Goal: Transaction & Acquisition: Purchase product/service

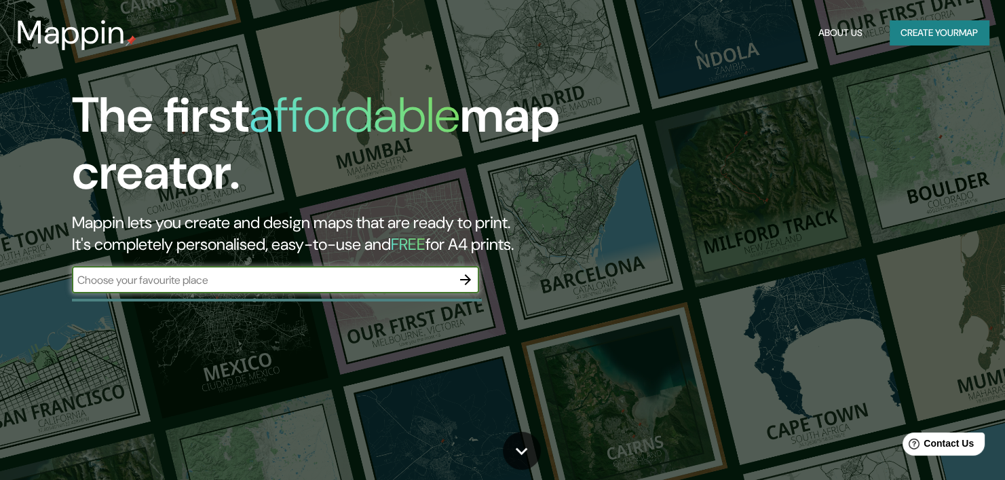
click at [452, 275] on div at bounding box center [465, 279] width 27 height 27
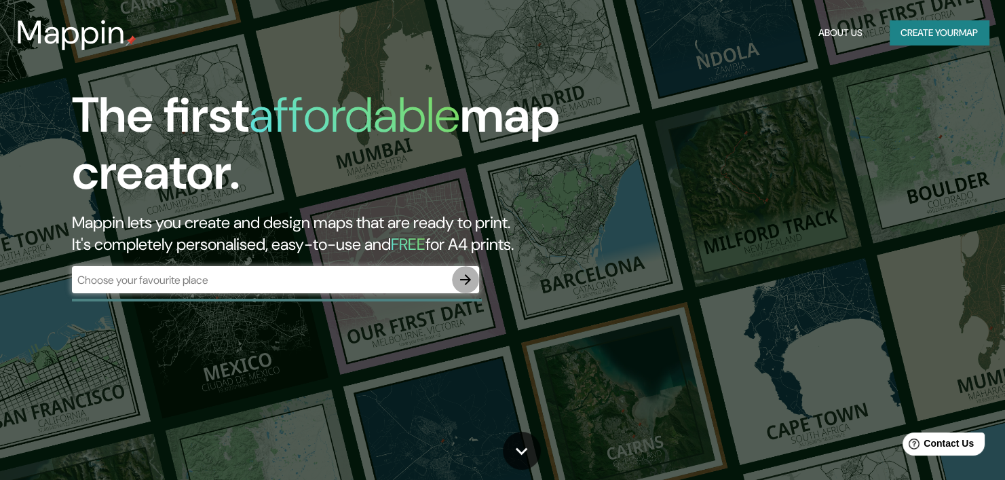
click at [462, 279] on icon "button" at bounding box center [465, 279] width 11 height 11
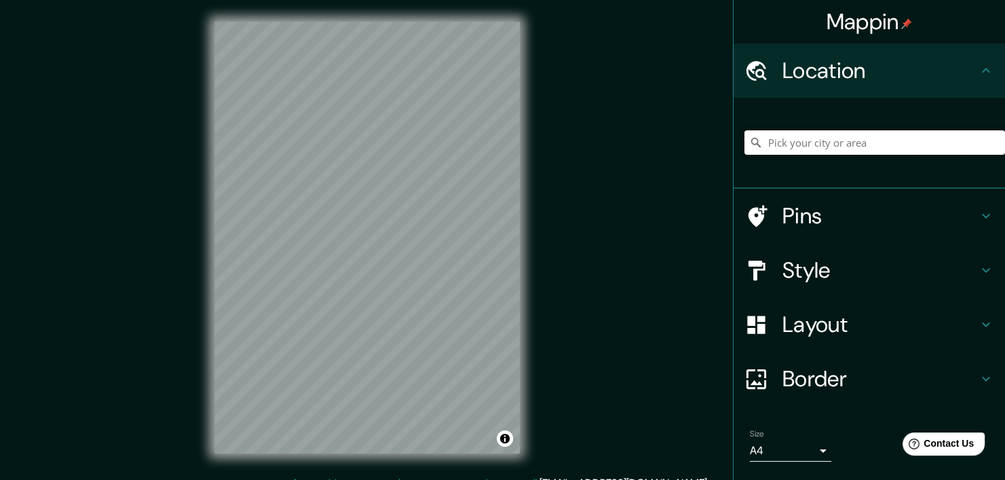
click at [771, 148] on input "Pick your city or area" at bounding box center [875, 142] width 261 height 24
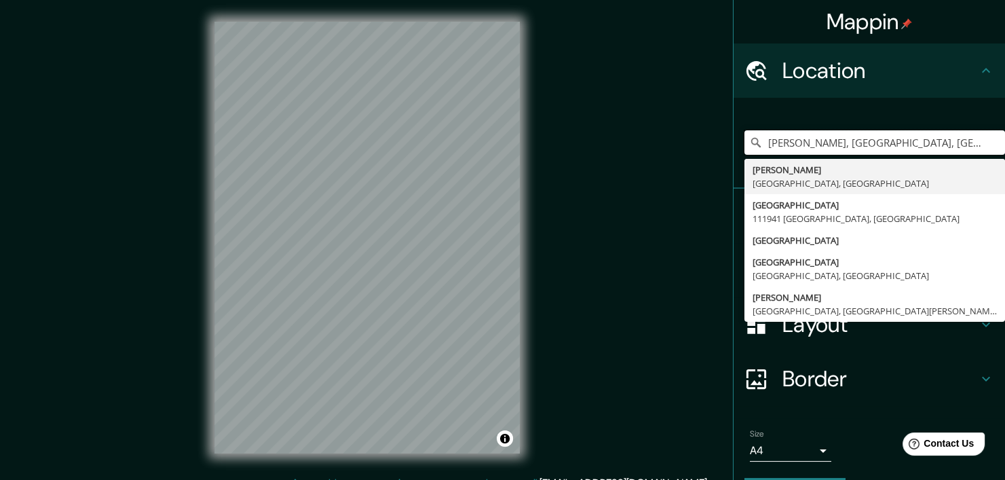
type input "[PERSON_NAME], [GEOGRAPHIC_DATA], [GEOGRAPHIC_DATA]"
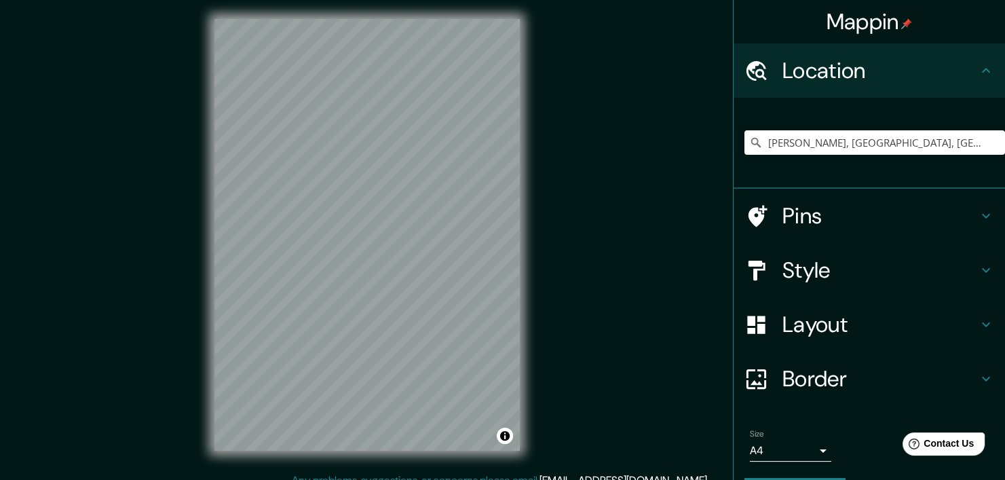
scroll to position [3, 0]
click at [805, 271] on h4 "Style" at bounding box center [881, 270] width 196 height 27
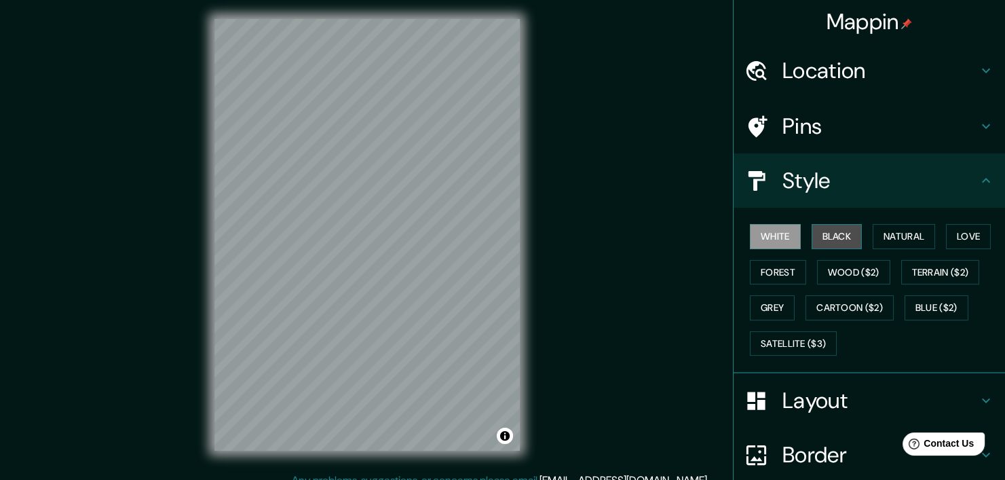
click at [819, 234] on button "Black" at bounding box center [837, 236] width 51 height 25
click at [781, 278] on button "Forest" at bounding box center [778, 272] width 56 height 25
click at [773, 242] on button "White" at bounding box center [775, 236] width 51 height 25
click at [893, 237] on button "Natural" at bounding box center [904, 236] width 62 height 25
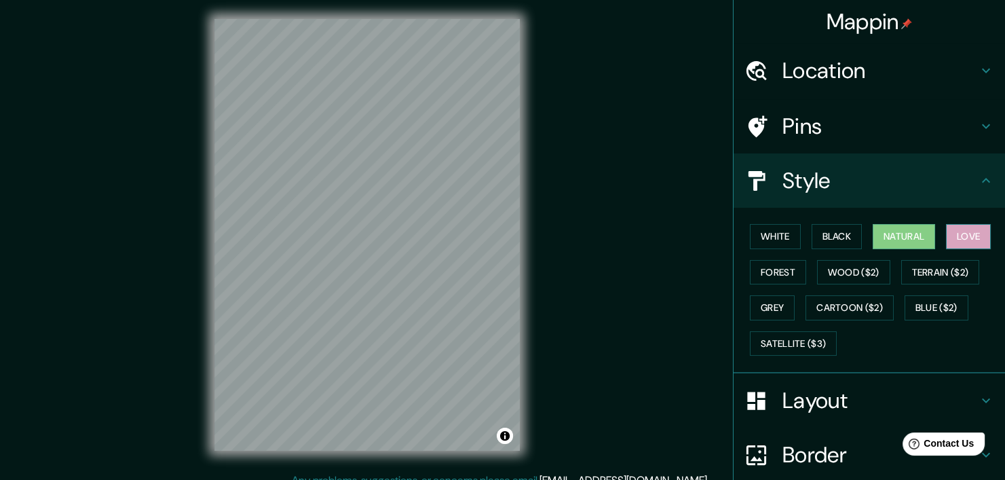
click at [954, 234] on button "Love" at bounding box center [968, 236] width 45 height 25
click at [757, 276] on button "Forest" at bounding box center [778, 272] width 56 height 25
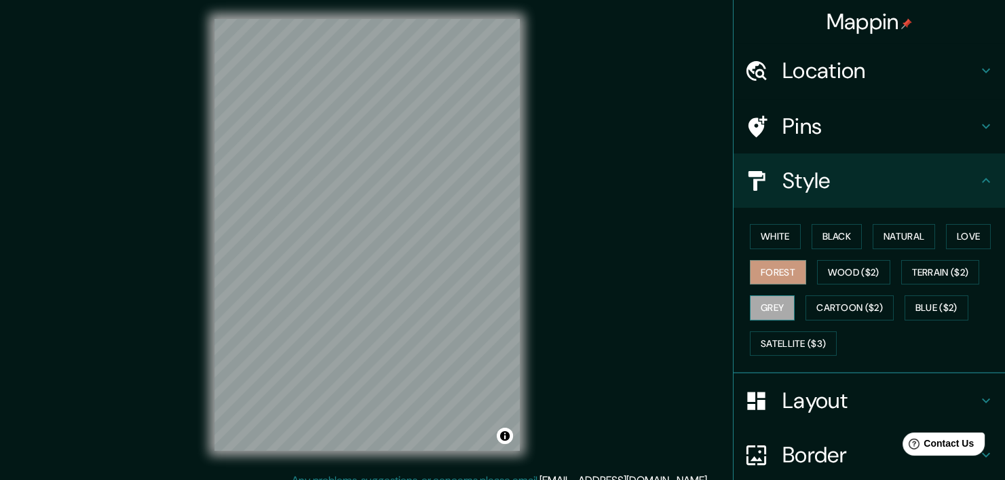
click at [755, 310] on button "Grey" at bounding box center [772, 307] width 45 height 25
click at [855, 300] on button "Cartoon ($2)" at bounding box center [850, 307] width 88 height 25
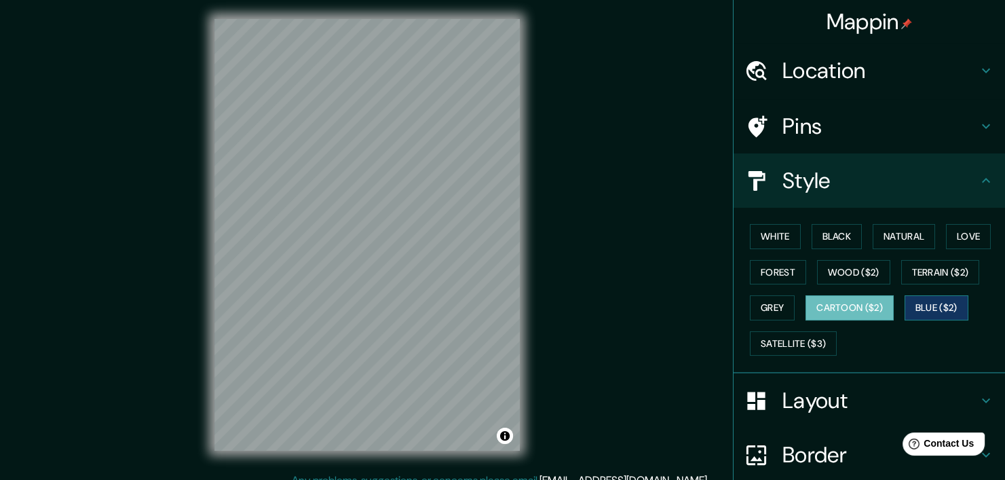
click at [932, 312] on button "Blue ($2)" at bounding box center [937, 307] width 64 height 25
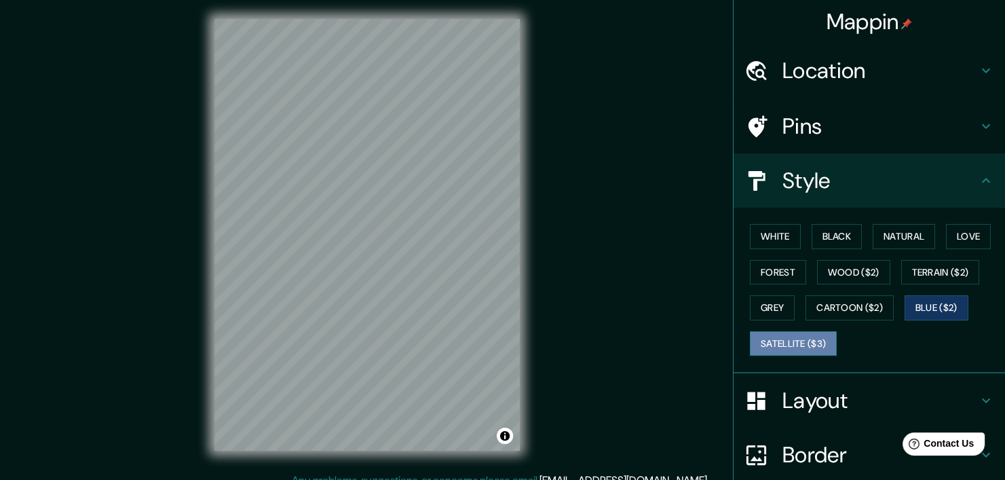
click at [787, 336] on button "Satellite ($3)" at bounding box center [793, 343] width 87 height 25
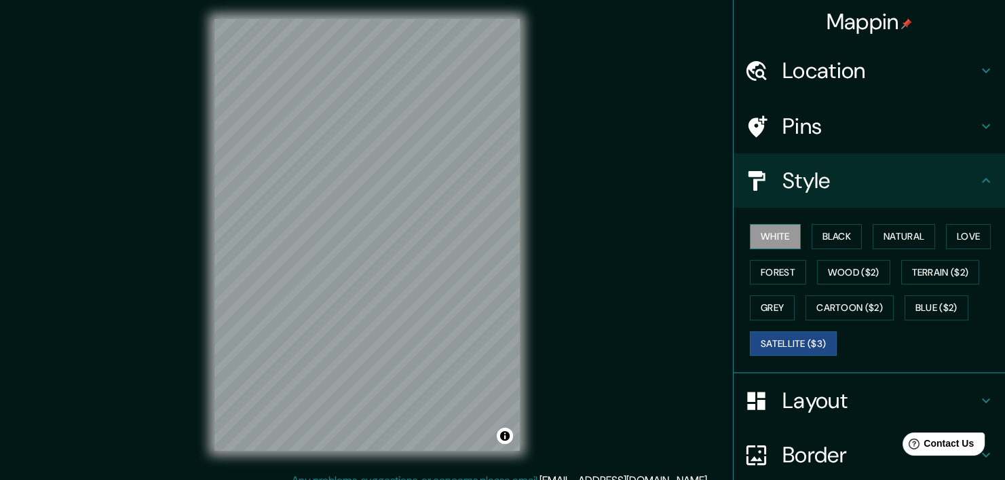
click at [780, 236] on button "White" at bounding box center [775, 236] width 51 height 25
click at [890, 113] on h4 "Pins" at bounding box center [881, 126] width 196 height 27
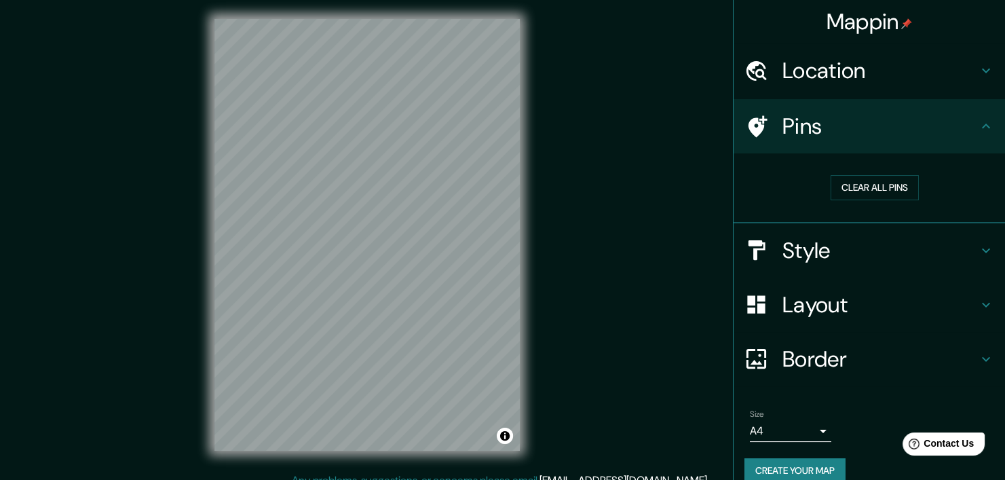
click at [872, 85] on div "Location" at bounding box center [870, 70] width 272 height 54
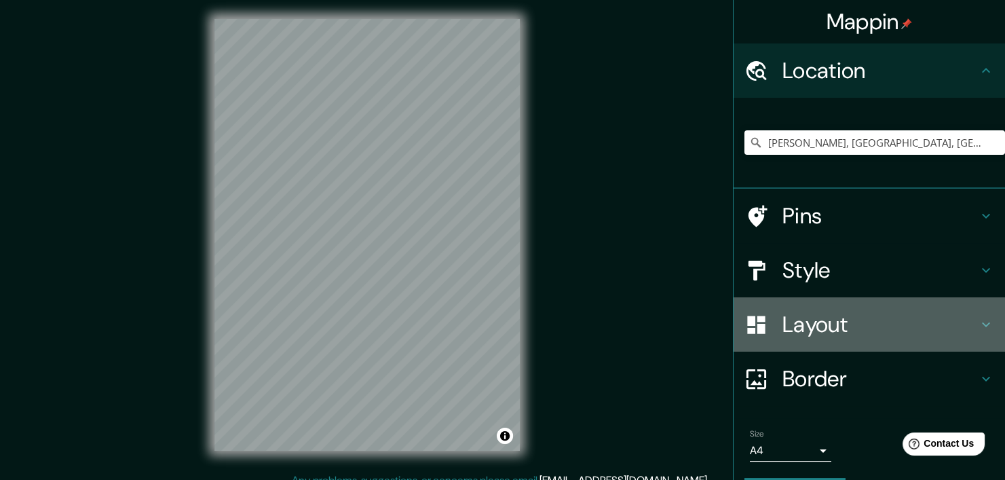
click at [858, 336] on h4 "Layout" at bounding box center [881, 324] width 196 height 27
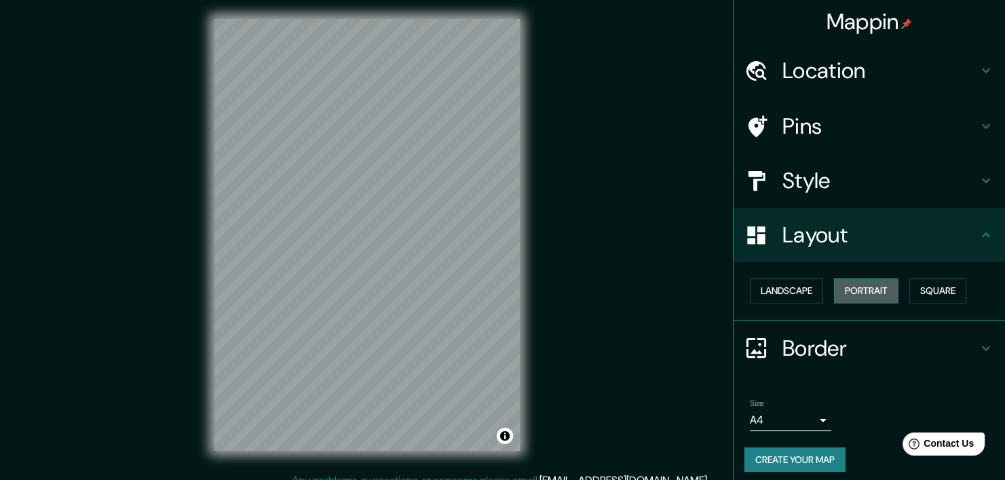
click at [855, 296] on button "Portrait" at bounding box center [866, 290] width 64 height 25
click at [769, 287] on button "Landscape" at bounding box center [786, 290] width 73 height 25
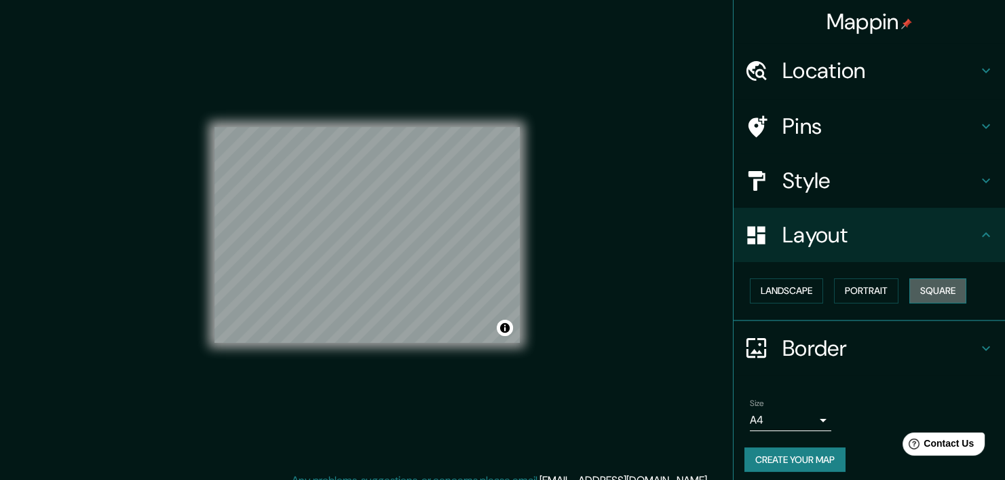
click at [929, 284] on button "Square" at bounding box center [938, 290] width 57 height 25
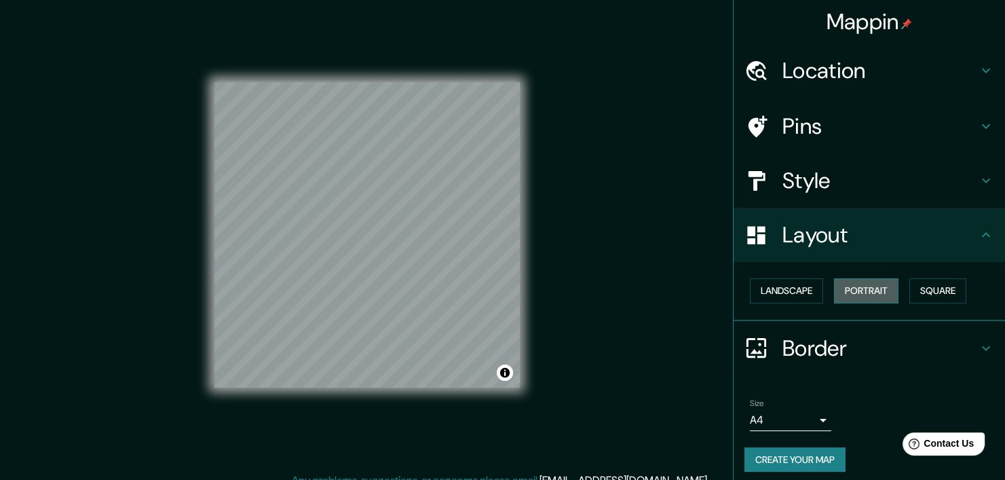
click at [859, 294] on button "Portrait" at bounding box center [866, 290] width 64 height 25
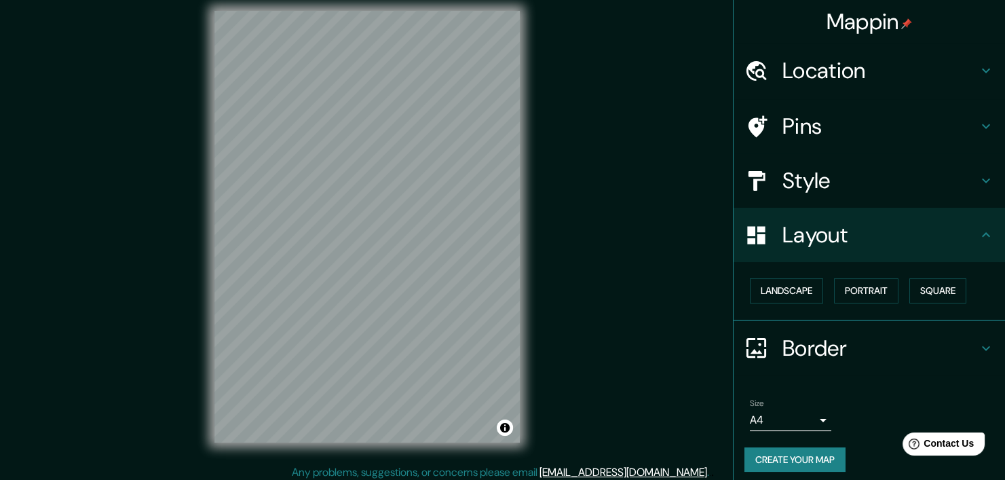
scroll to position [17, 0]
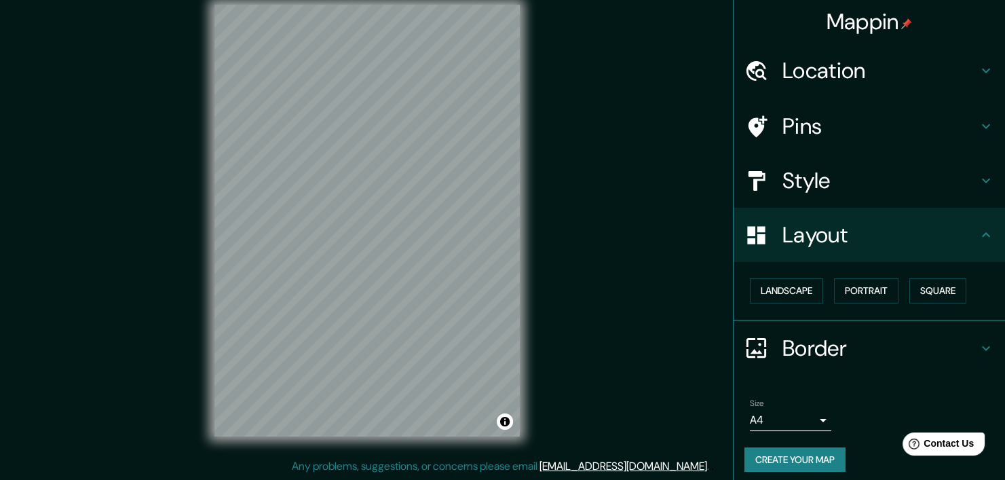
click at [804, 455] on button "Create your map" at bounding box center [795, 459] width 101 height 25
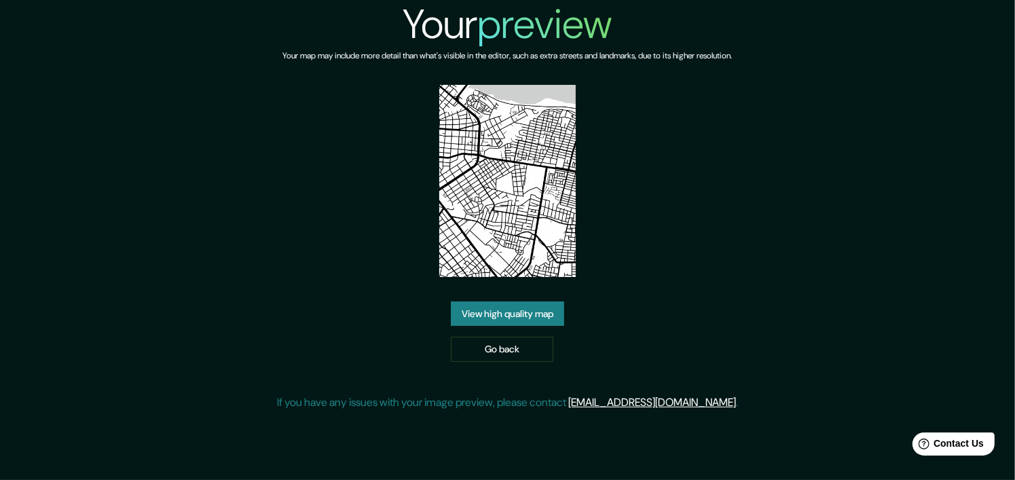
click at [517, 314] on link "View high quality map" at bounding box center [507, 313] width 113 height 25
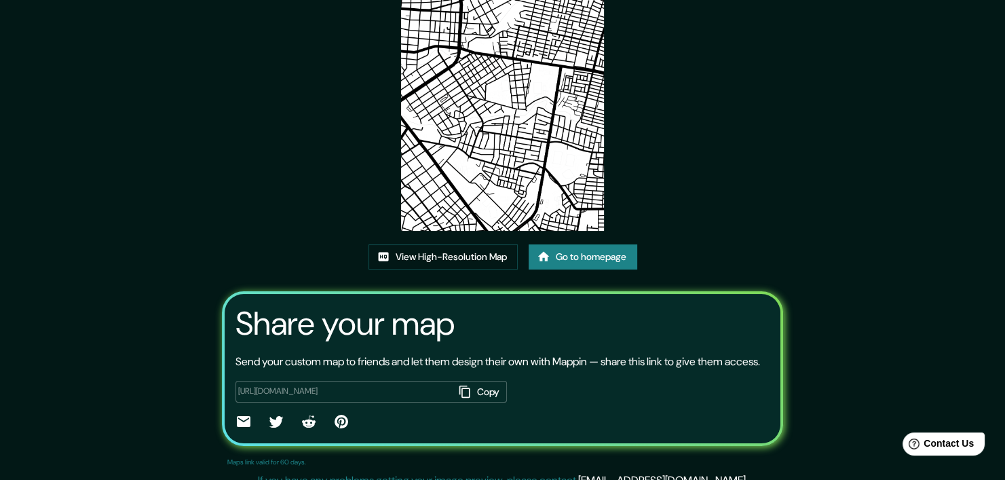
scroll to position [130, 0]
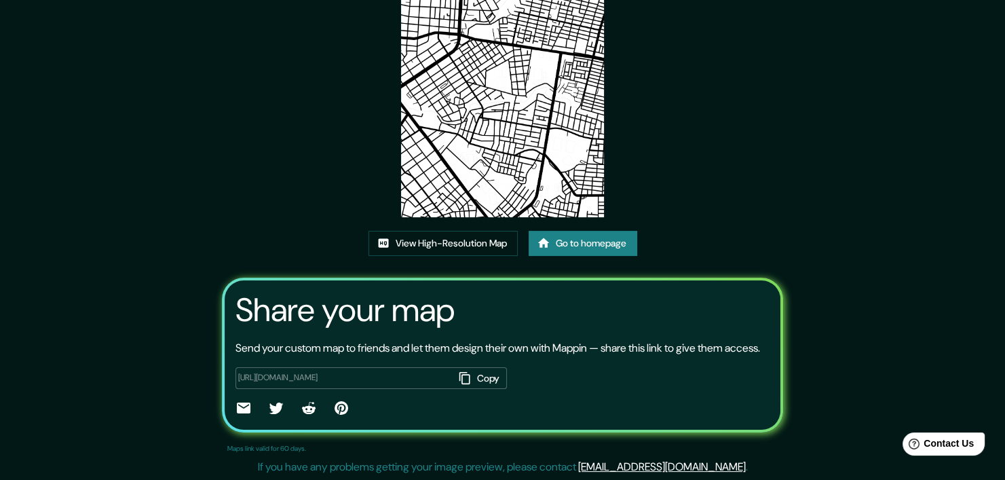
click at [555, 168] on img at bounding box center [503, 73] width 204 height 288
click at [493, 245] on link "View High-Resolution Map" at bounding box center [443, 243] width 149 height 25
click at [612, 249] on link "Go to homepage" at bounding box center [583, 243] width 109 height 25
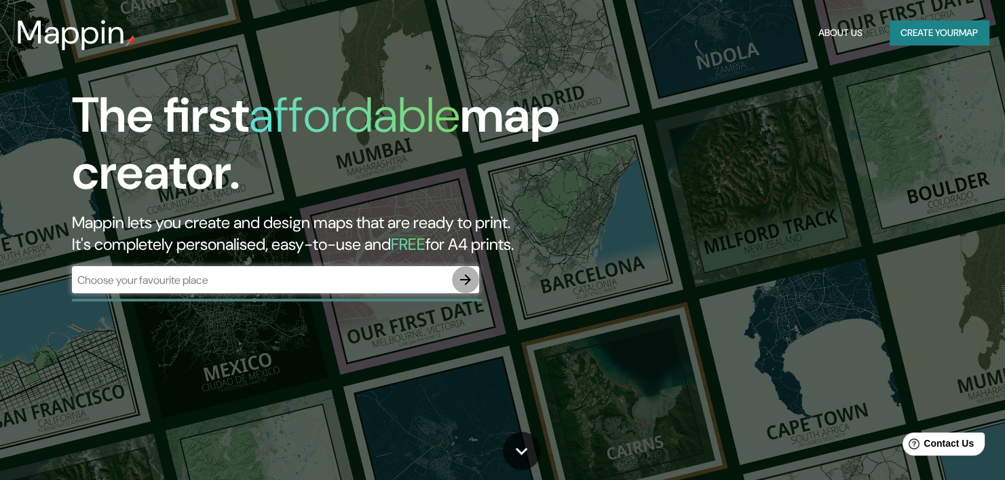
click at [464, 282] on icon "button" at bounding box center [466, 280] width 16 height 16
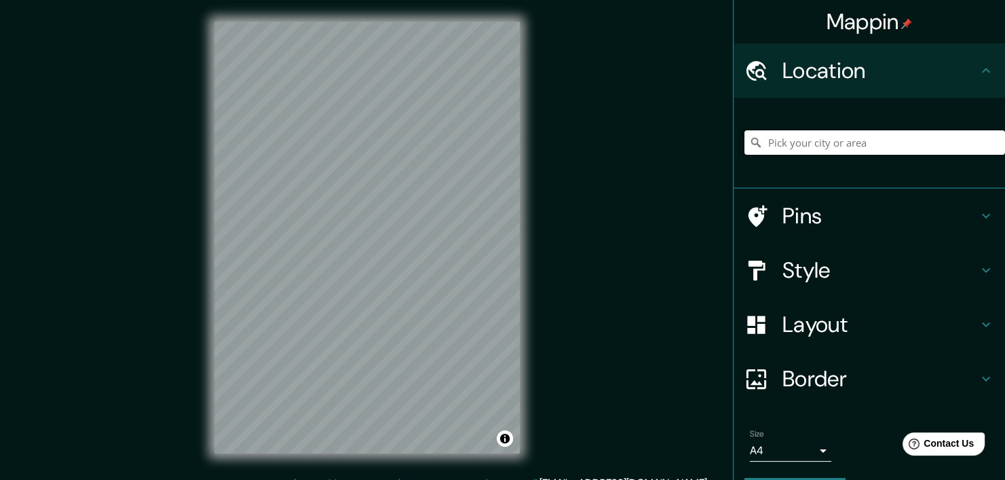
click at [781, 136] on input "Pick your city or area" at bounding box center [875, 142] width 261 height 24
click at [780, 142] on input "v" at bounding box center [875, 142] width 261 height 24
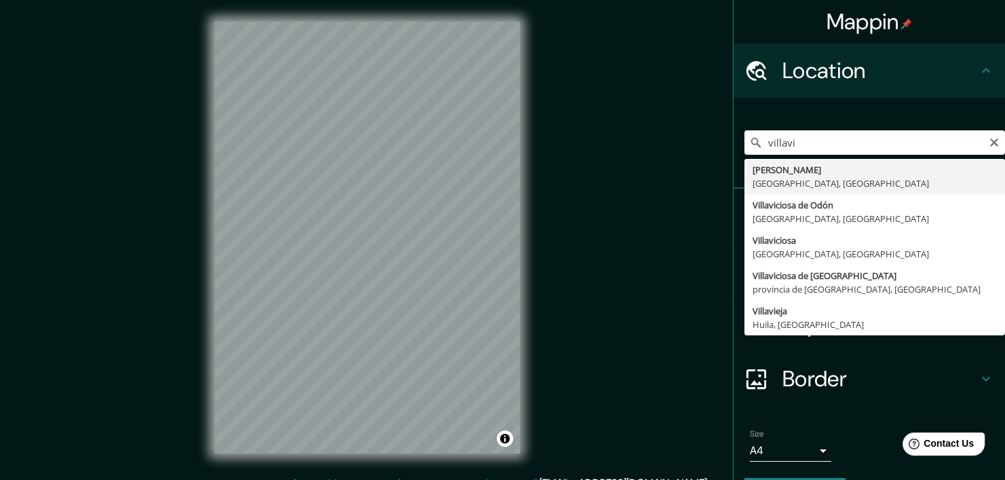
type input "Villavicencio, Departamento del Meta, Colombia"
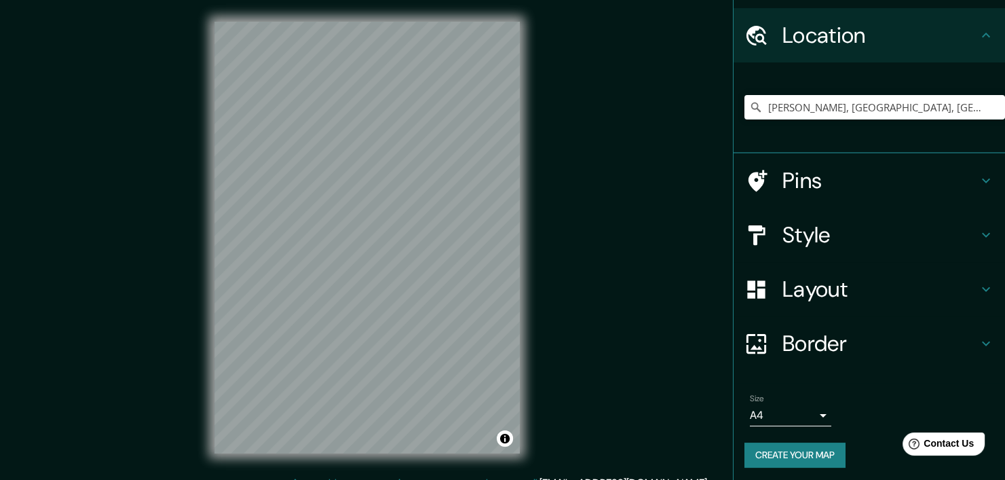
scroll to position [38, 0]
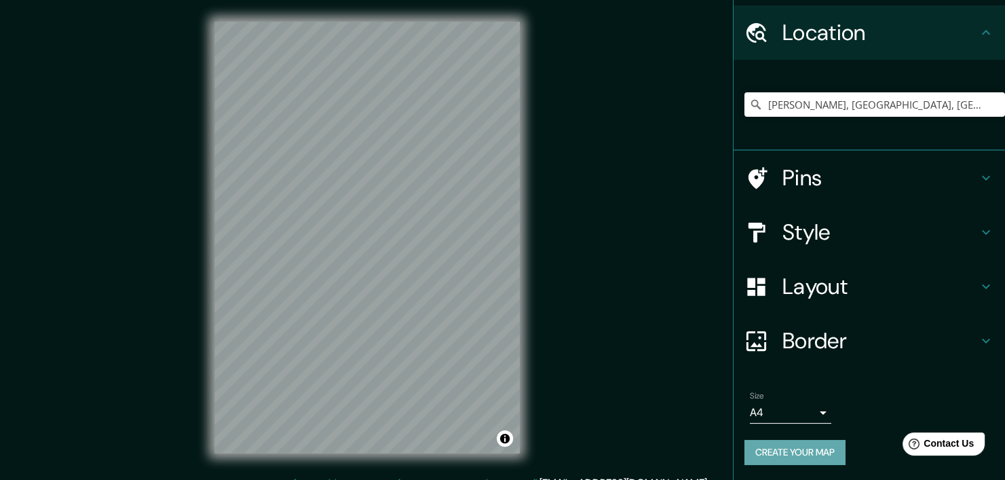
click at [779, 447] on button "Create your map" at bounding box center [795, 452] width 101 height 25
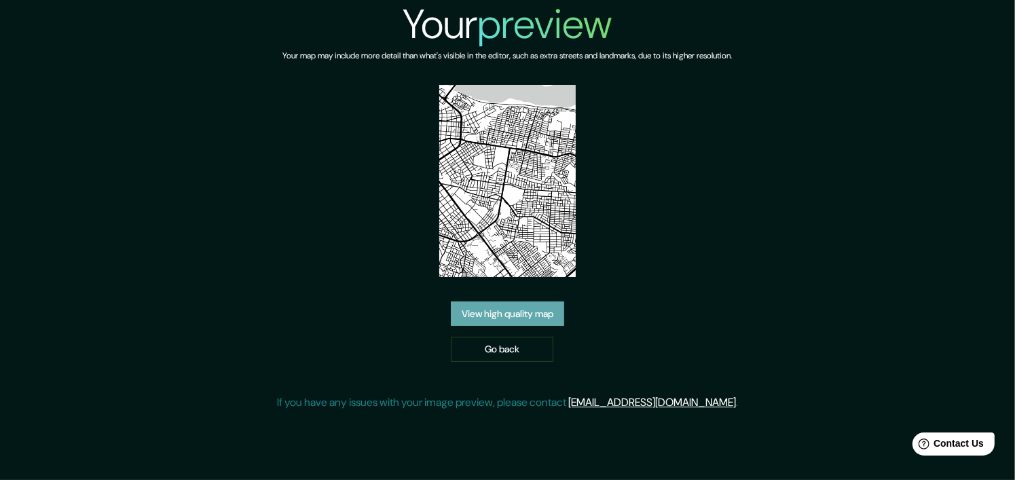
click at [500, 307] on link "View high quality map" at bounding box center [507, 313] width 113 height 25
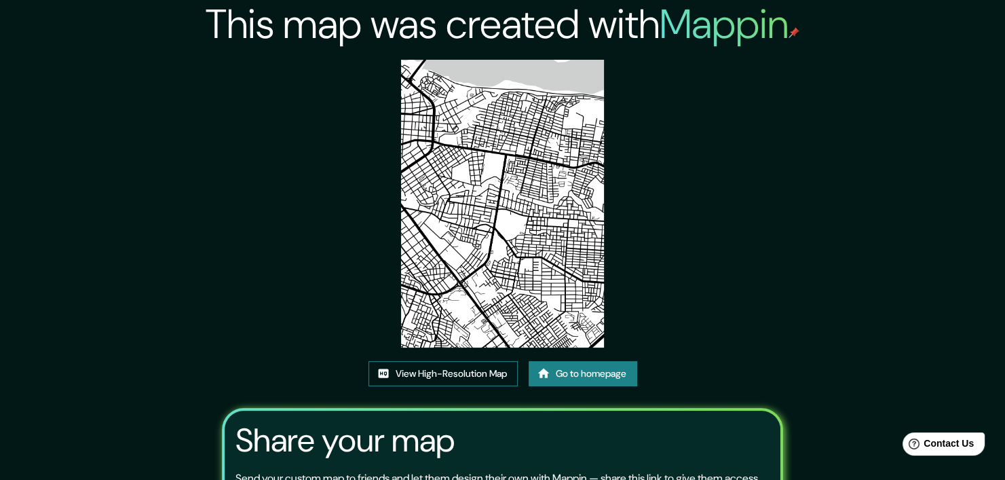
click at [491, 374] on link "View High-Resolution Map" at bounding box center [443, 373] width 149 height 25
